Goal: Communication & Community: Answer question/provide support

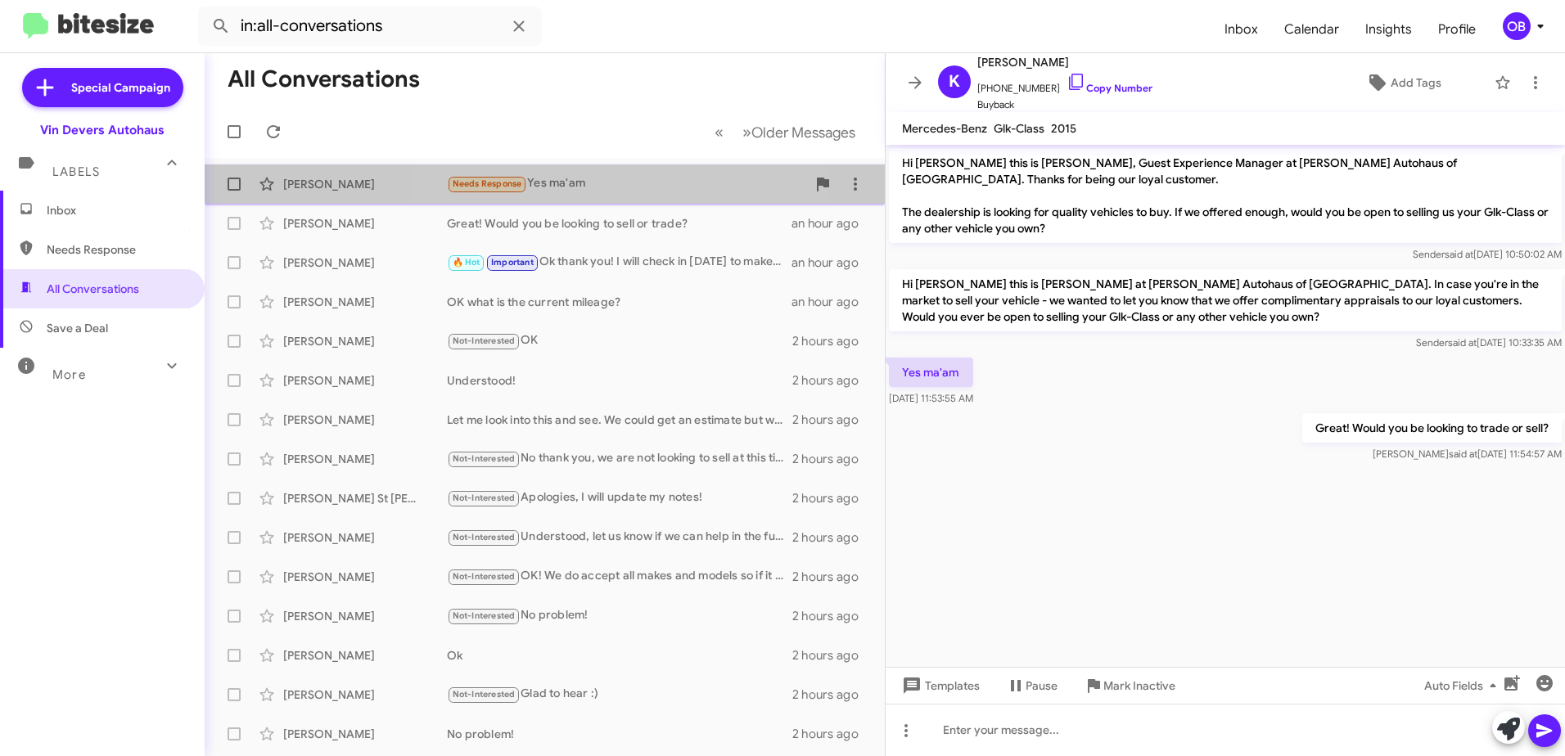
click at [561, 186] on div "Needs Response Yes ma'am" at bounding box center [626, 183] width 359 height 19
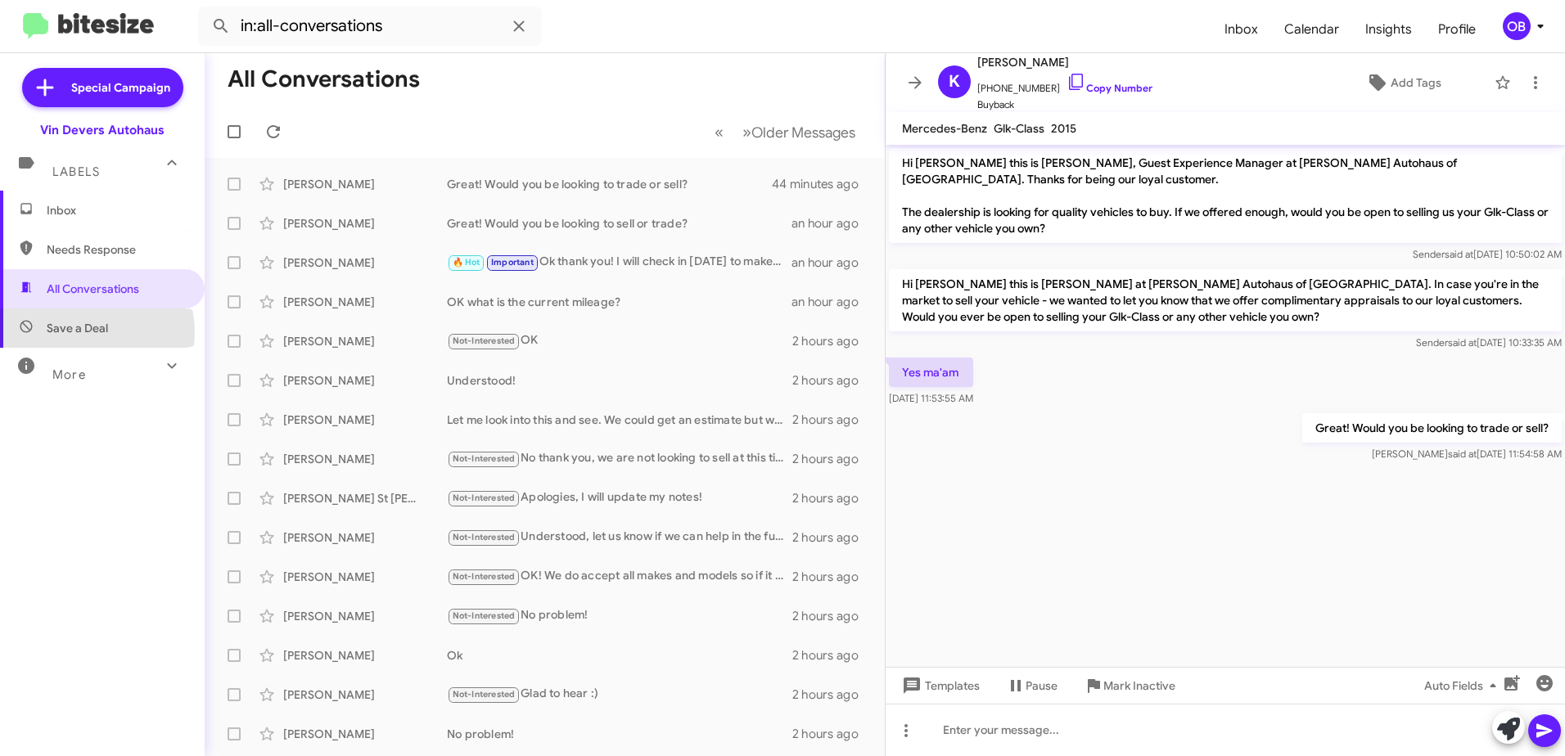
click at [85, 332] on span "Save a Deal" at bounding box center [77, 328] width 61 height 16
type input "in:not-interested"
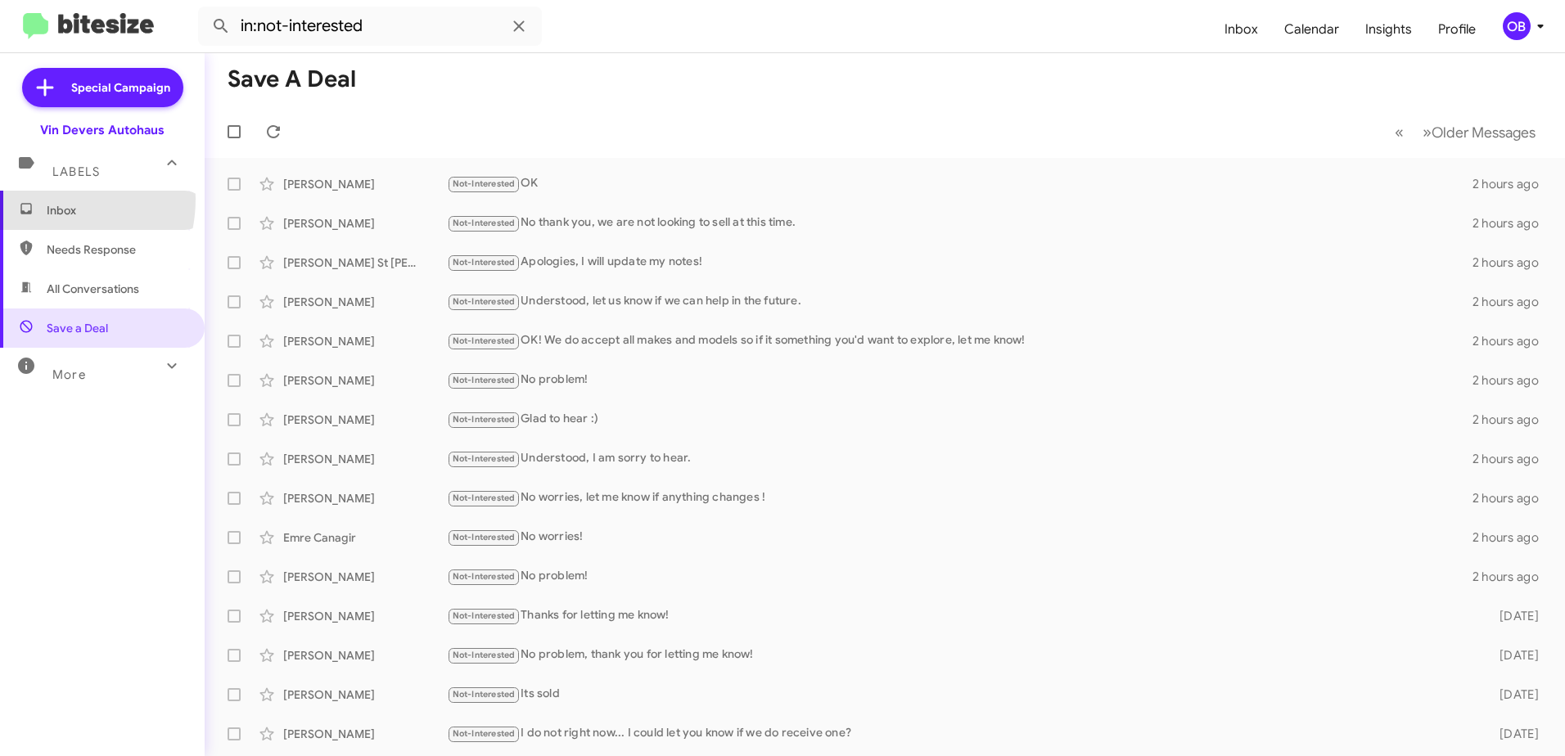
click at [39, 199] on span "Inbox" at bounding box center [102, 210] width 205 height 39
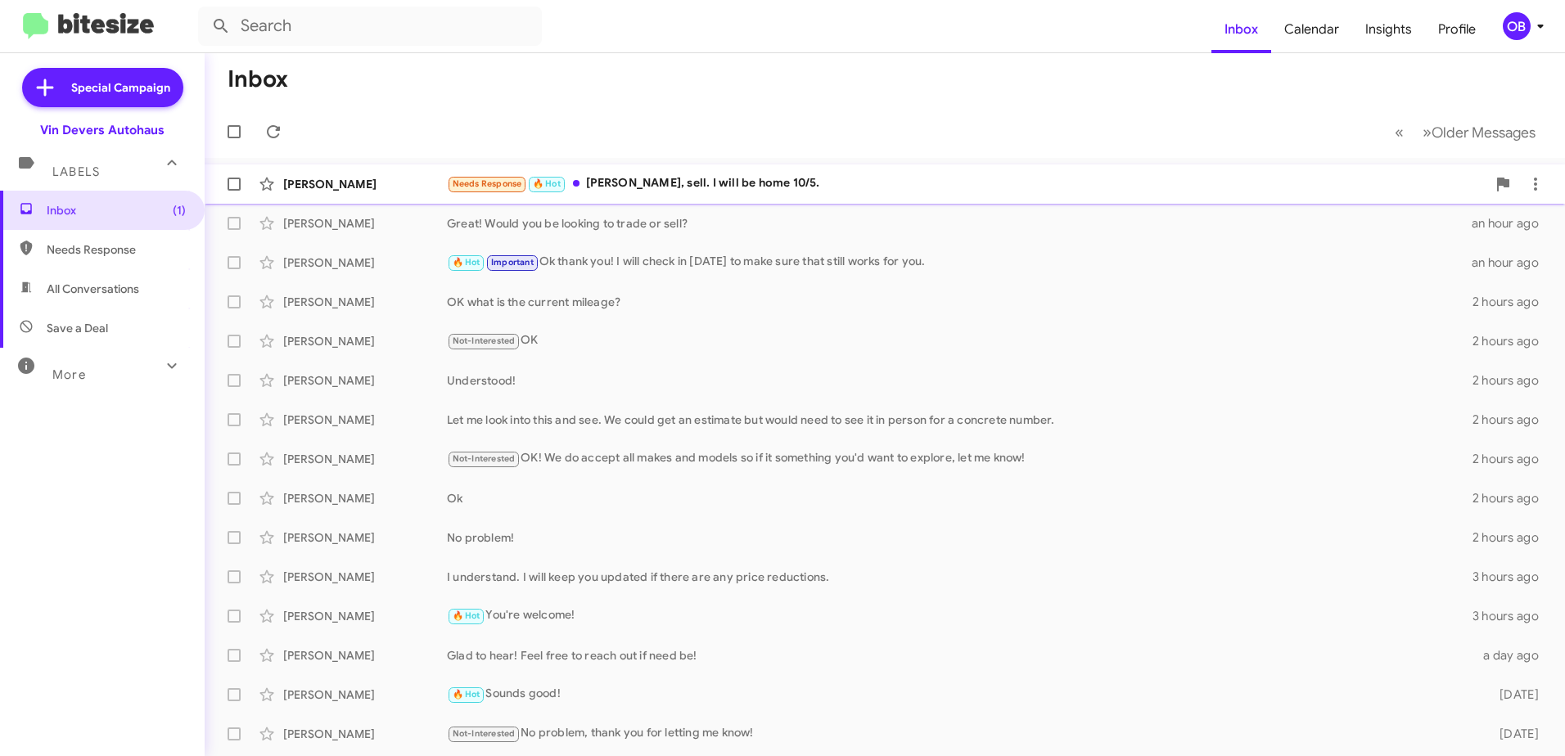
click at [800, 176] on div "Needs Response 🔥 Hot Audrey, sell. I will be home 10/5." at bounding box center [966, 183] width 1039 height 19
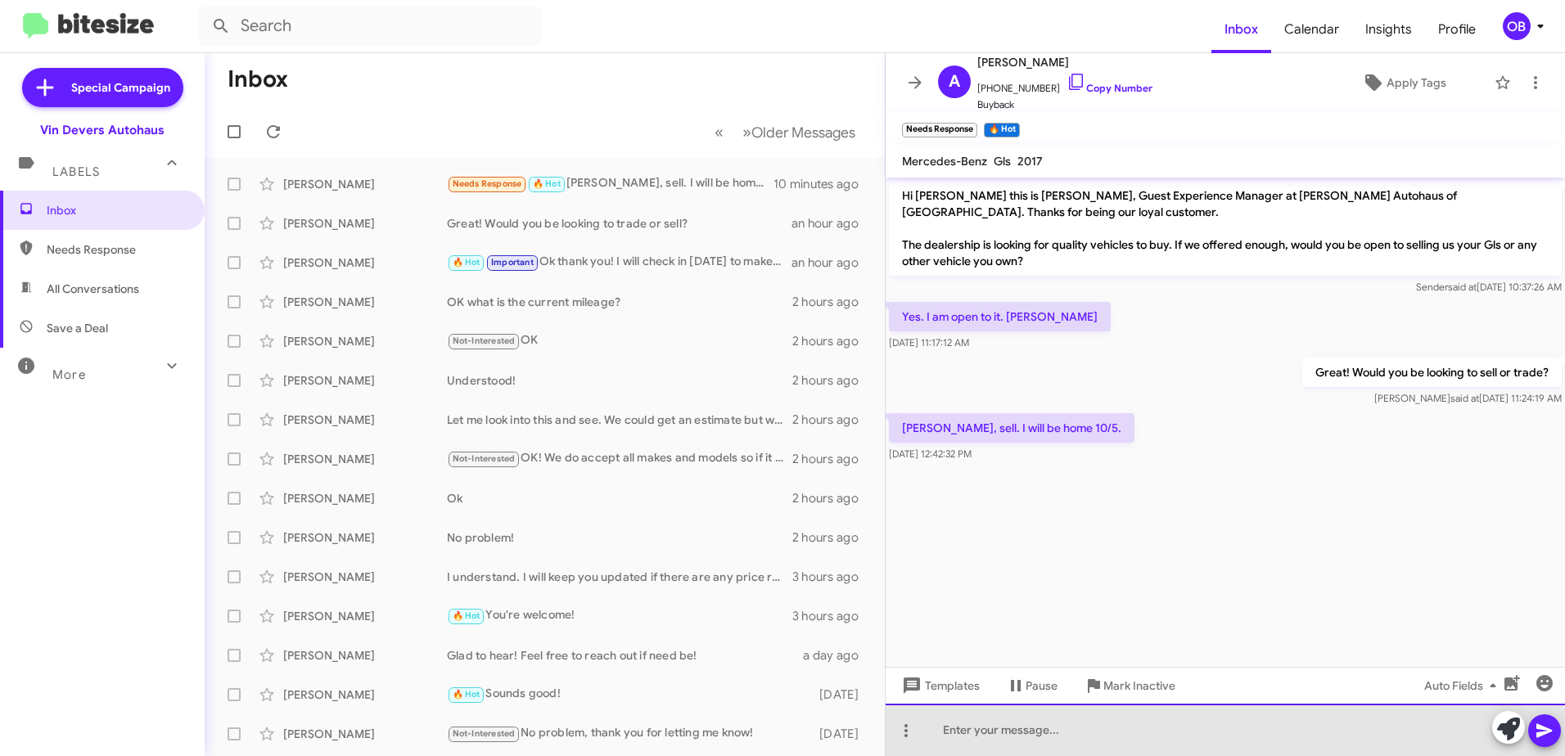
click at [983, 750] on div at bounding box center [1225, 730] width 679 height 52
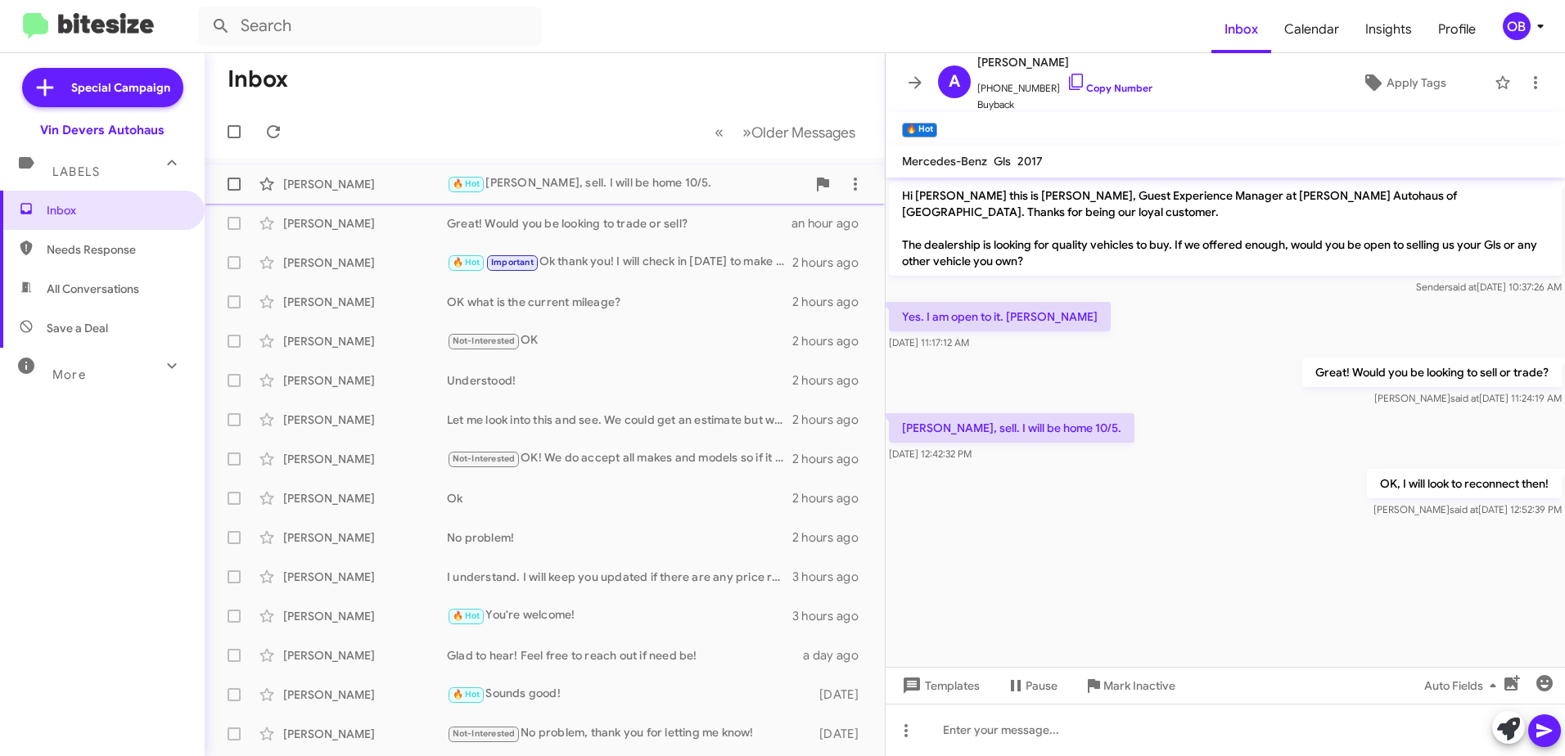
click at [539, 182] on div "🔥 Hot Audrey, sell. I will be home 10/5." at bounding box center [626, 183] width 359 height 19
